Goal: Check status: Check status

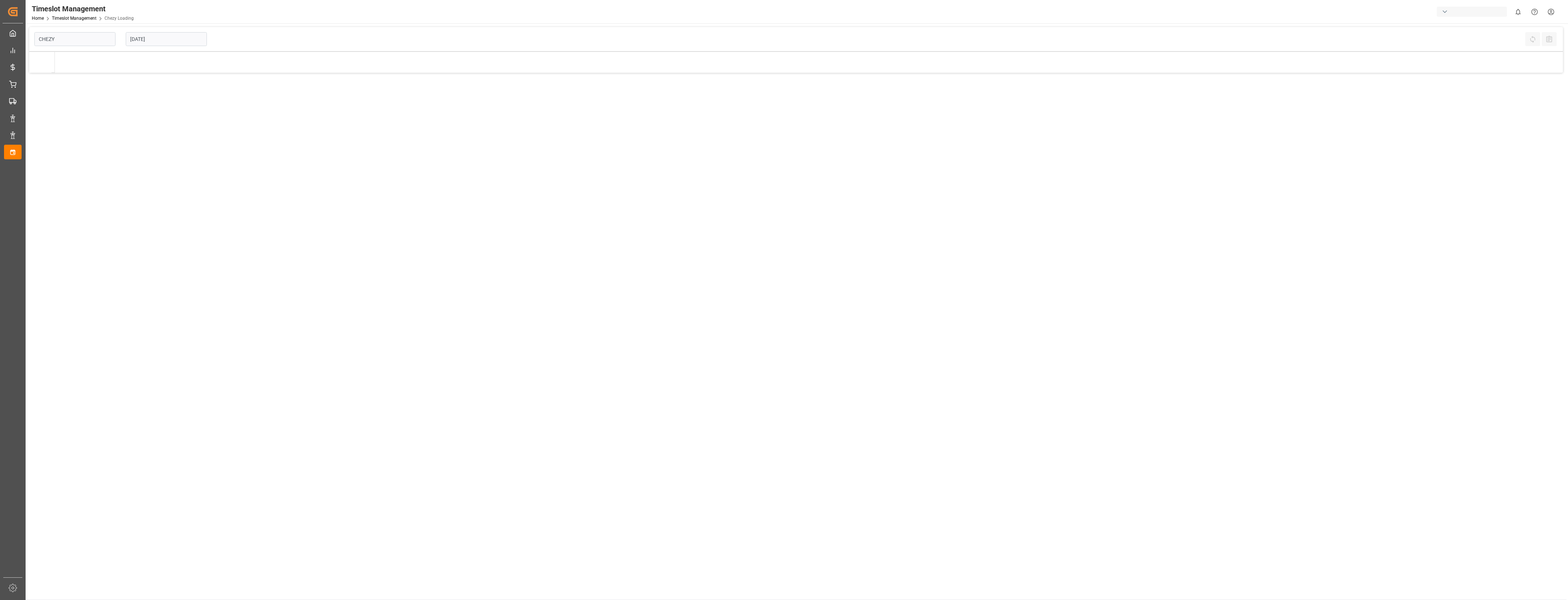
type input "Chezy Loading"
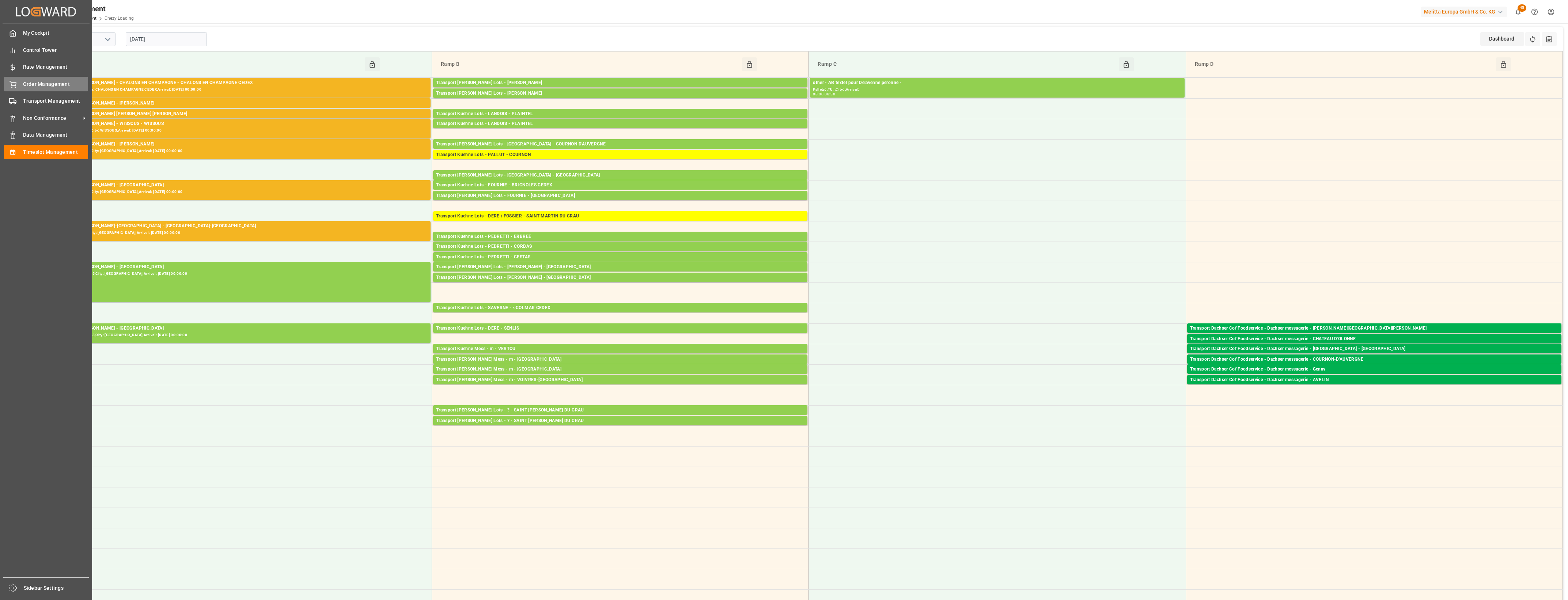
click at [19, 83] on div "Order Management Order Management" at bounding box center [46, 83] width 84 height 14
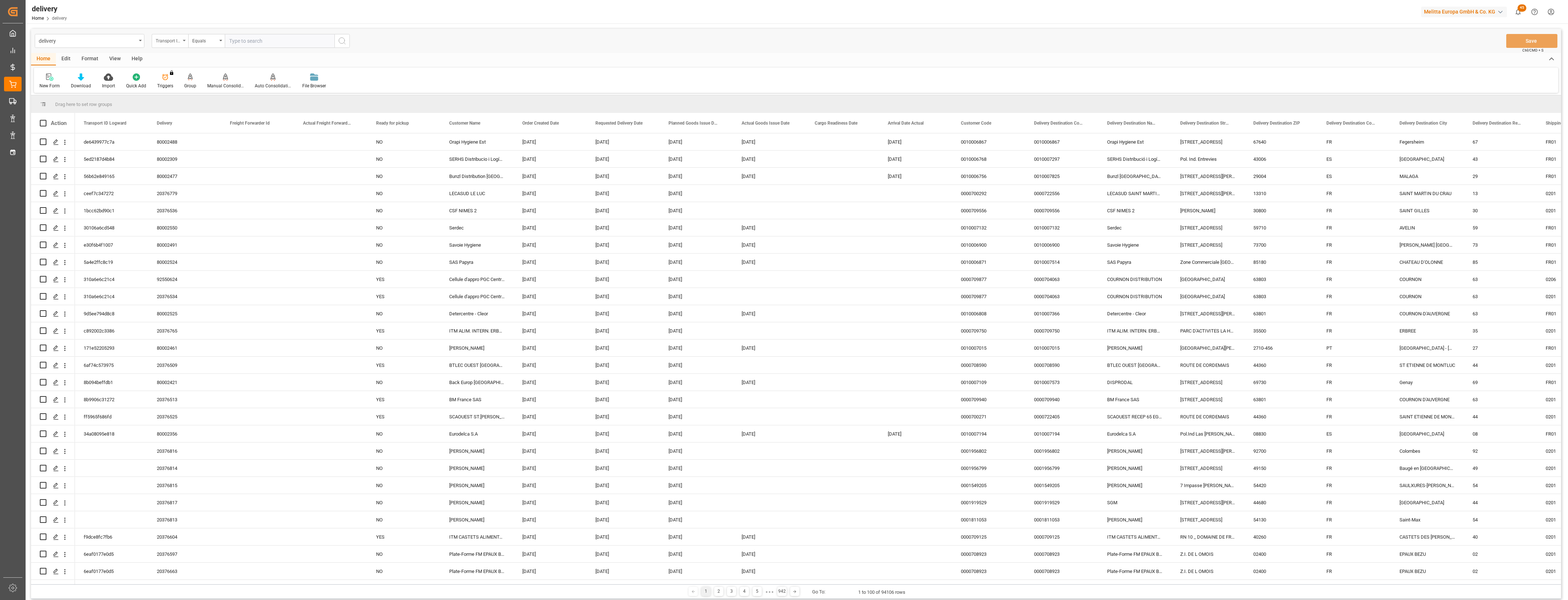
click at [183, 41] on icon "open menu" at bounding box center [184, 40] width 3 height 1
click at [185, 92] on div "Delivery" at bounding box center [206, 89] width 109 height 15
click at [247, 43] on input "text" at bounding box center [279, 41] width 110 height 14
type input "20376525"
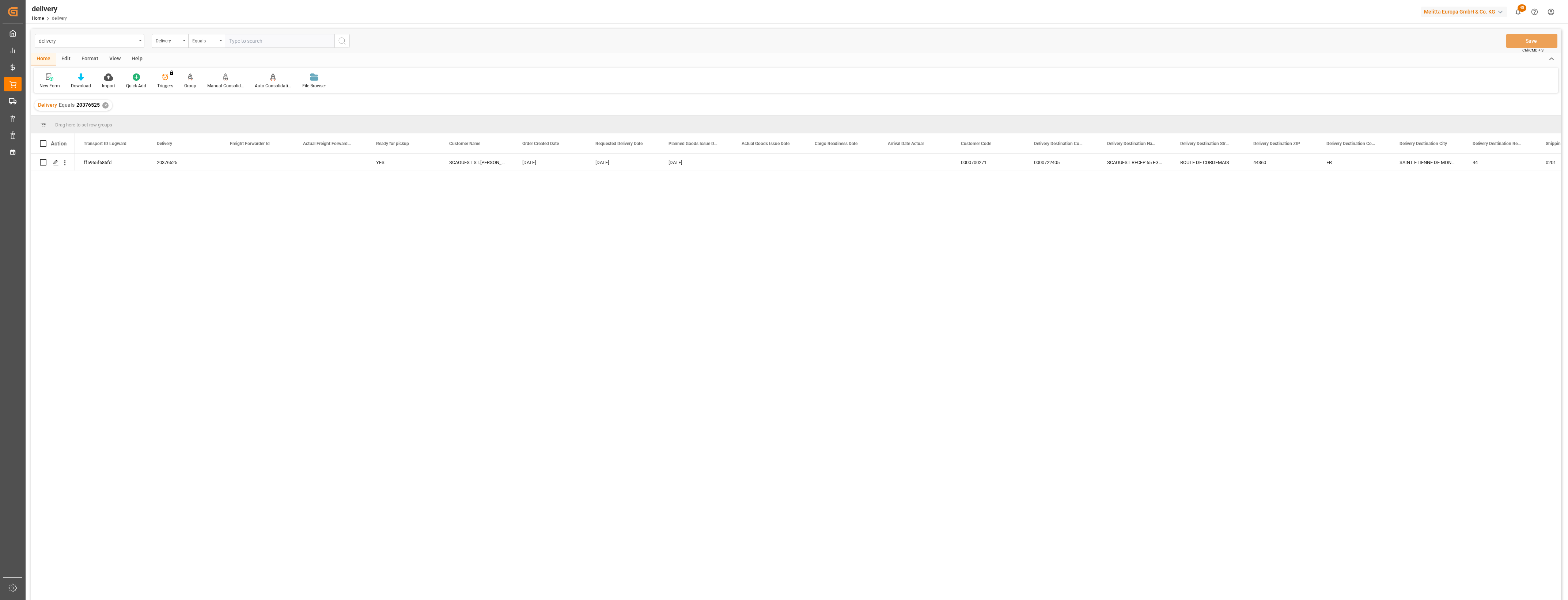
click at [105, 105] on div "✕" at bounding box center [105, 105] width 6 height 6
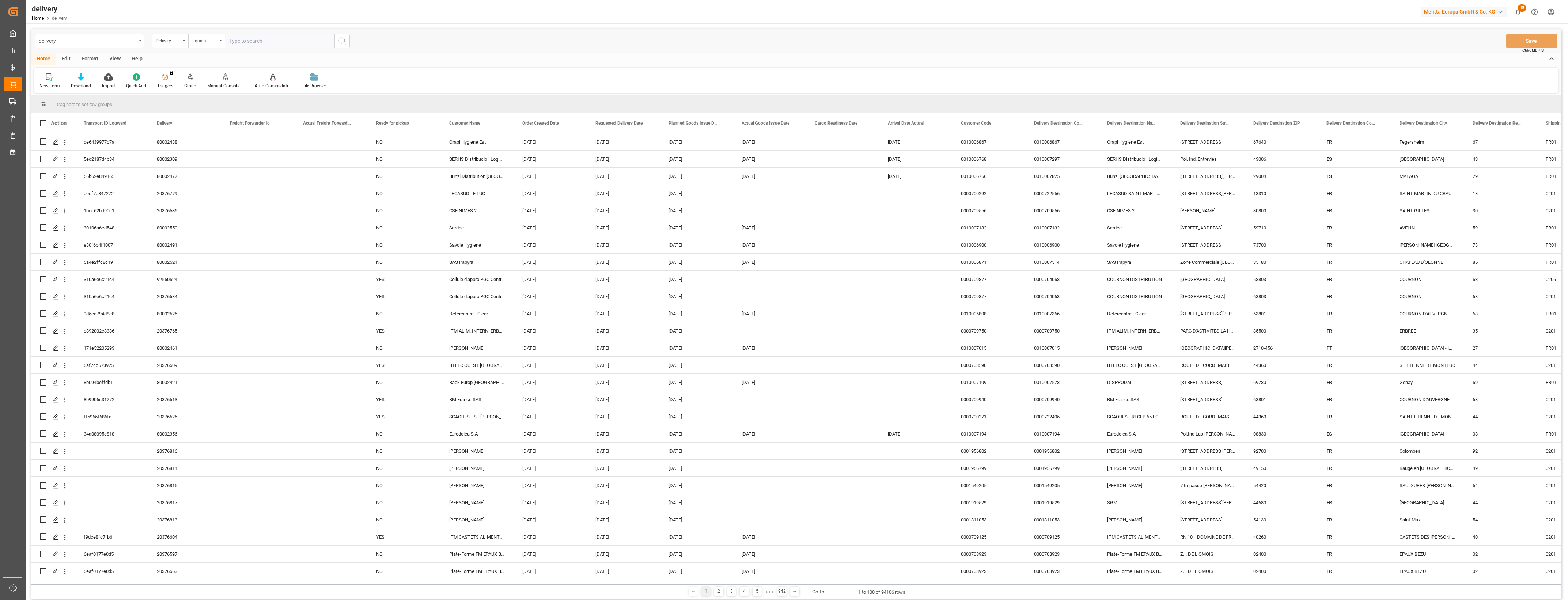
click at [244, 44] on input "text" at bounding box center [279, 41] width 110 height 14
type input "20376513"
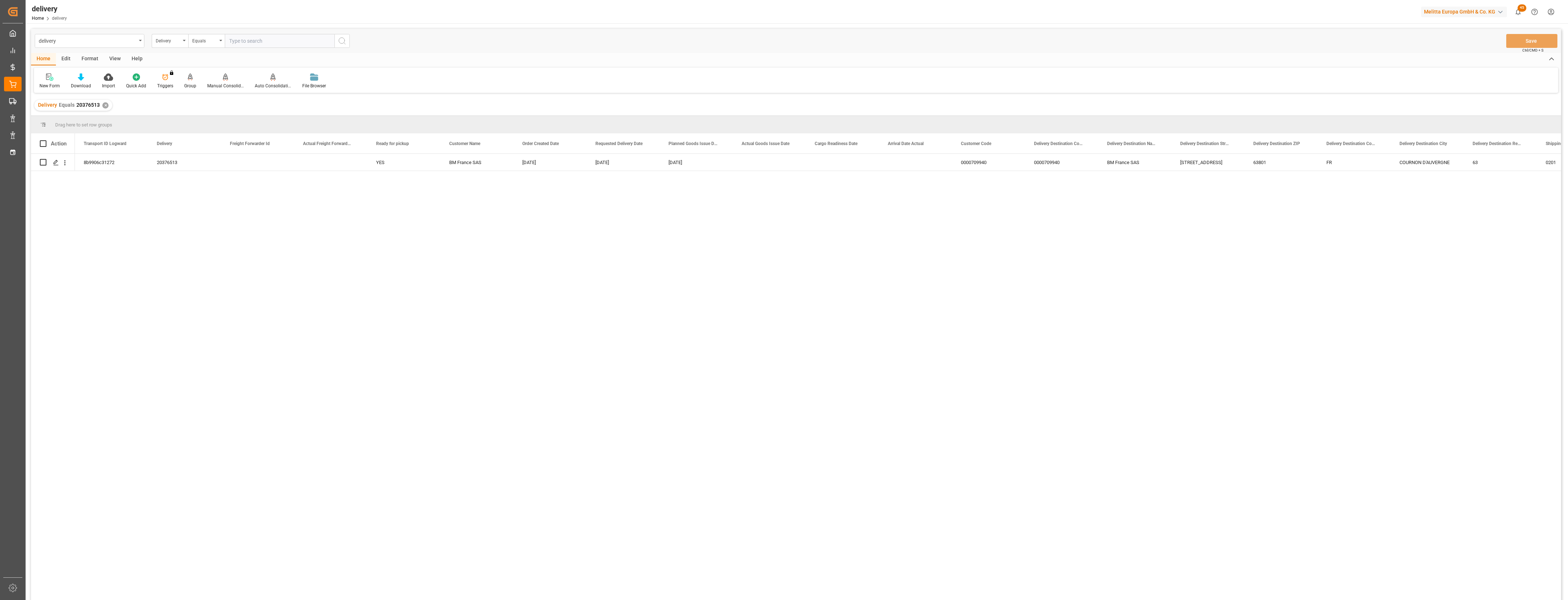
click at [105, 102] on div "✕" at bounding box center [105, 105] width 6 height 6
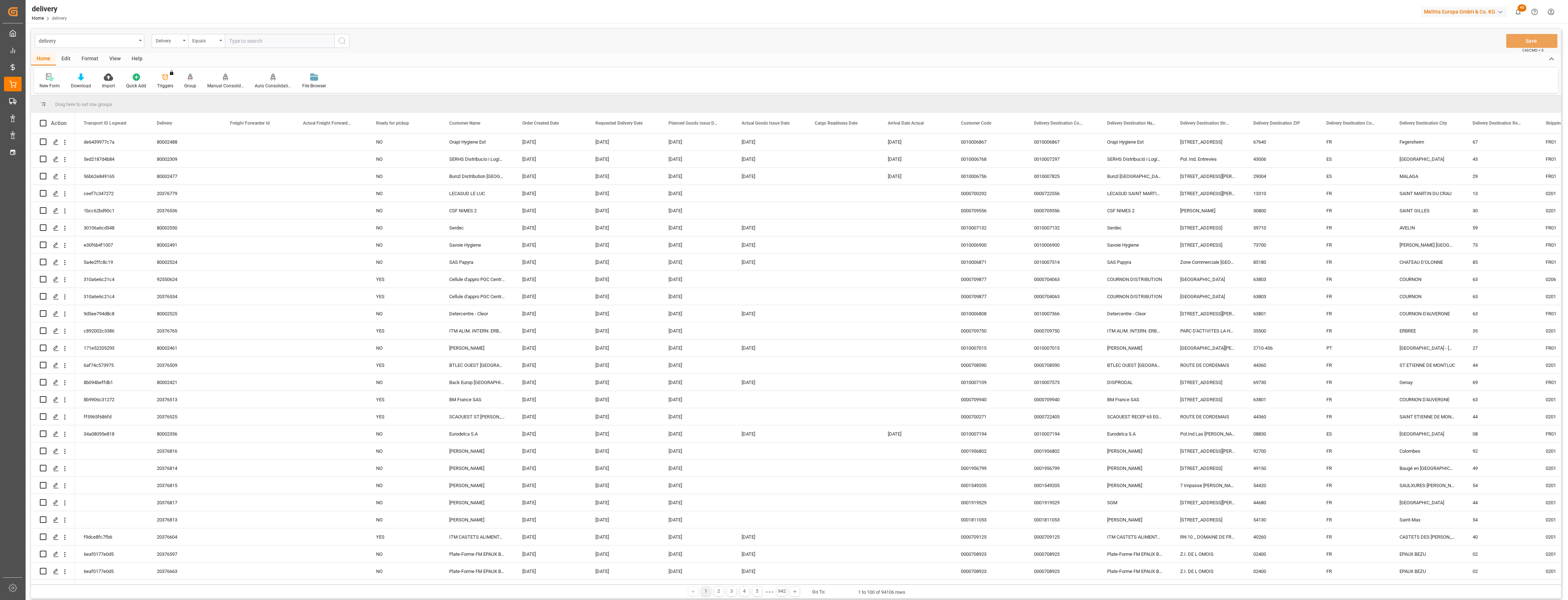
click at [252, 40] on input "text" at bounding box center [279, 41] width 110 height 14
type input "20376509"
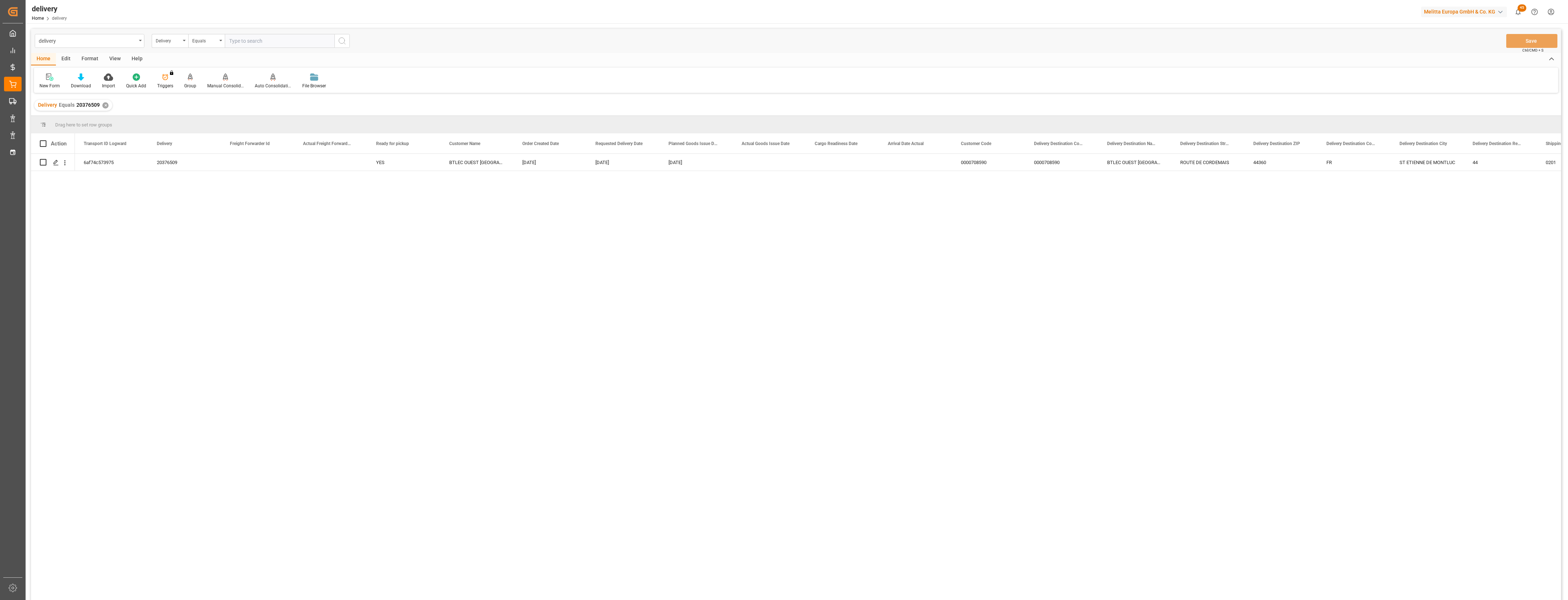
click at [104, 106] on div "✕" at bounding box center [105, 105] width 6 height 6
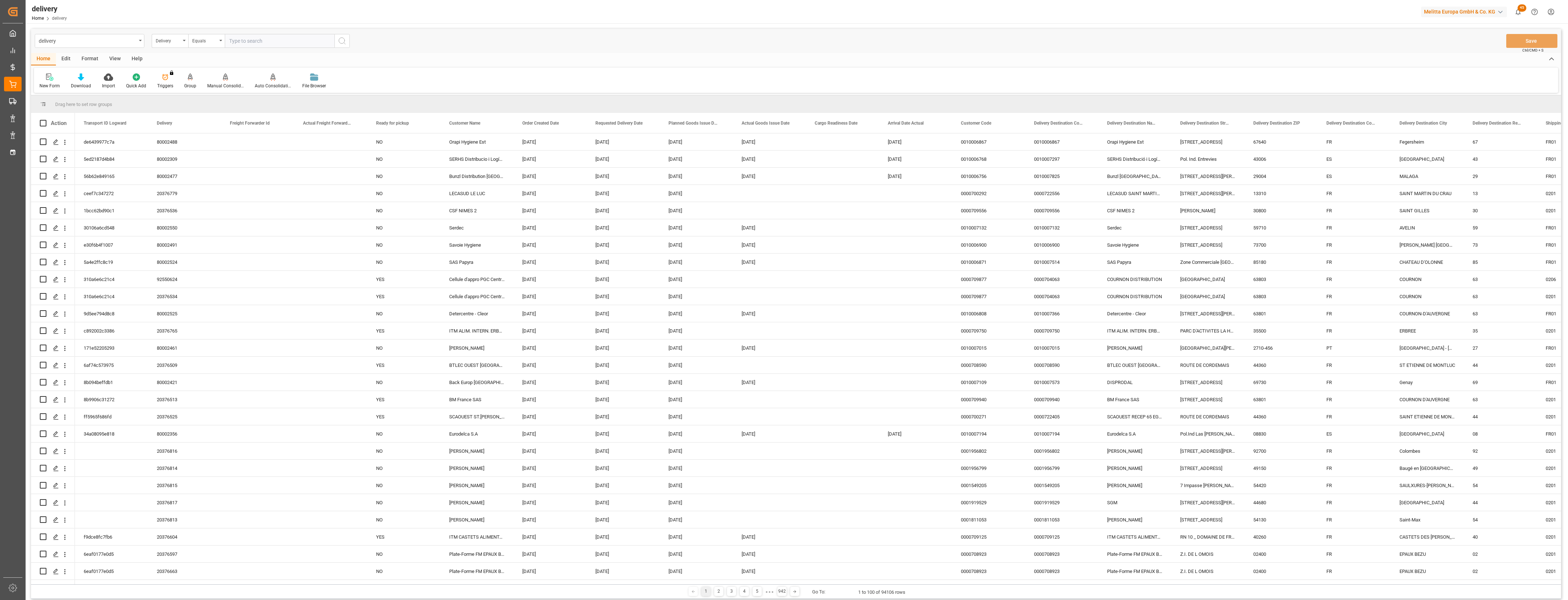
click at [242, 40] on input "text" at bounding box center [279, 41] width 110 height 14
